Goal: Information Seeking & Learning: Learn about a topic

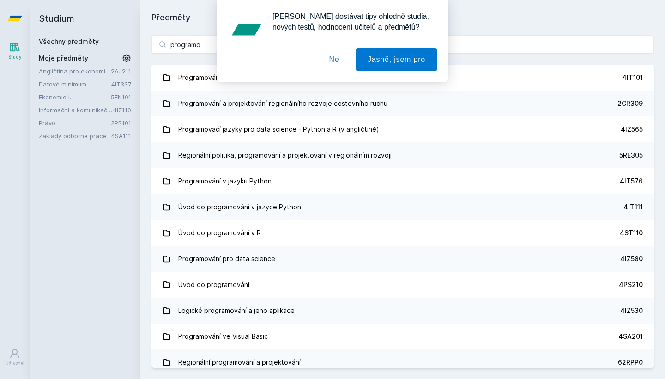
type input "programo"
click at [333, 60] on button "Ne" at bounding box center [334, 59] width 33 height 23
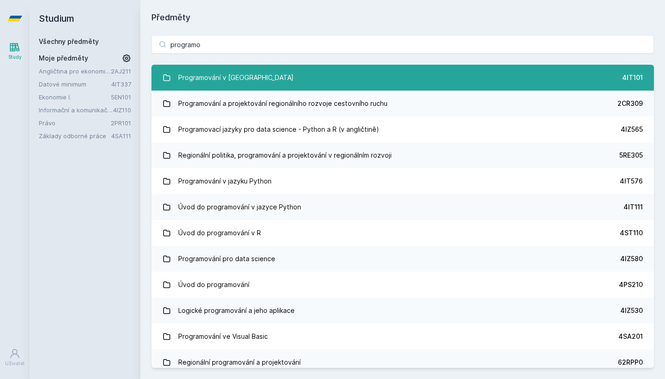
click at [279, 75] on link "Programování v Javě 4IT101" at bounding box center [403, 78] width 503 height 26
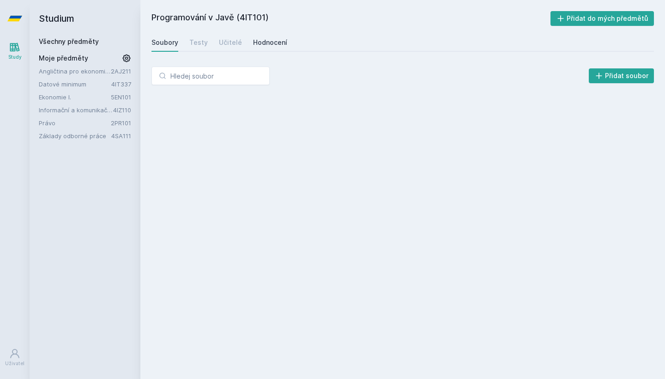
click at [255, 42] on div "Hodnocení" at bounding box center [270, 42] width 34 height 9
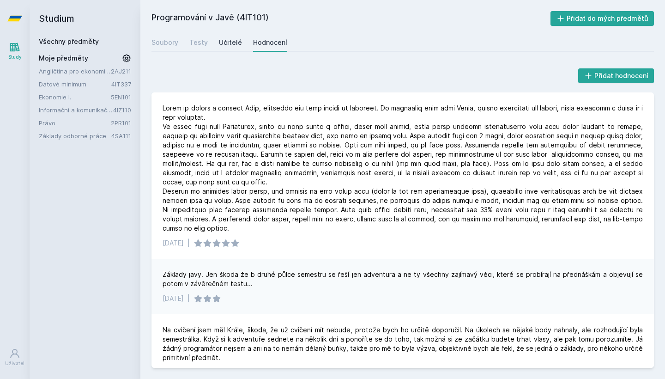
click at [219, 48] on link "Učitelé" at bounding box center [230, 42] width 23 height 18
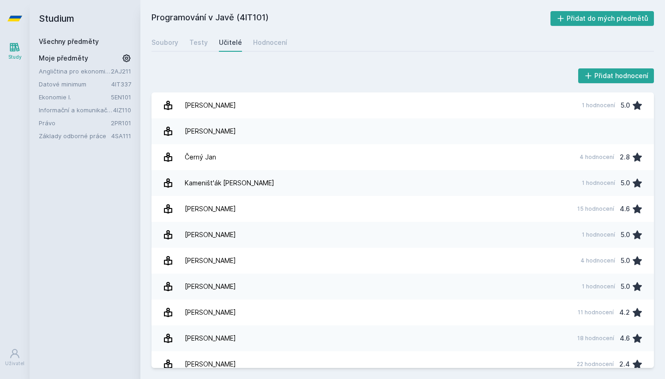
click at [242, 48] on div "Soubory Testy Učitelé Hodnocení" at bounding box center [403, 42] width 503 height 18
click at [256, 46] on div "Hodnocení" at bounding box center [270, 42] width 34 height 9
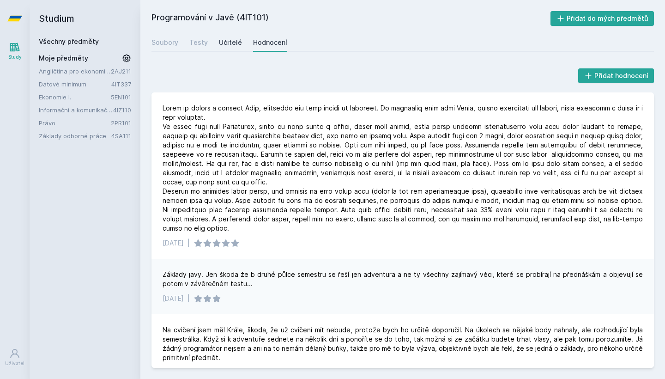
click at [226, 46] on div "Učitelé" at bounding box center [230, 42] width 23 height 9
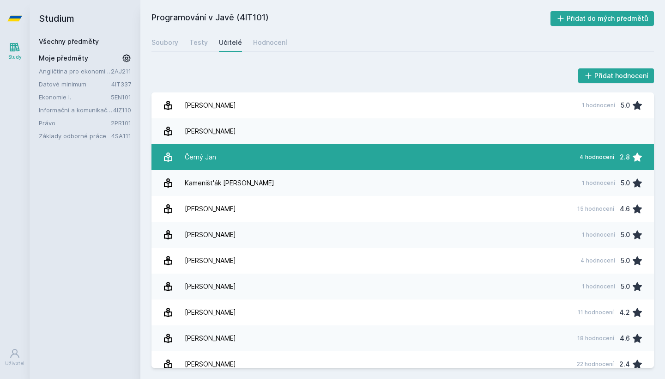
click at [269, 158] on link "Černý [DATE] hodnocení 2.8" at bounding box center [403, 157] width 503 height 26
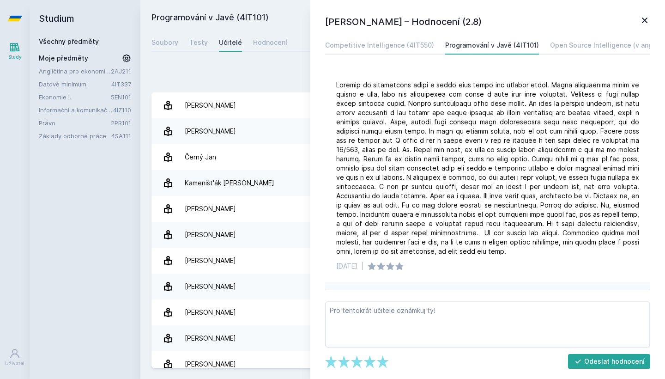
click at [643, 24] on icon at bounding box center [644, 20] width 11 height 11
